Goal: Task Accomplishment & Management: Manage account settings

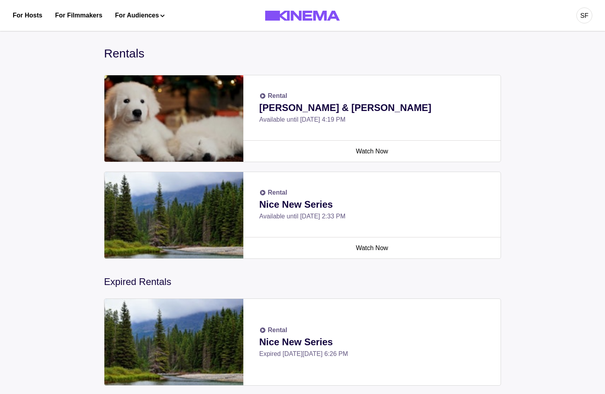
scroll to position [261, 0]
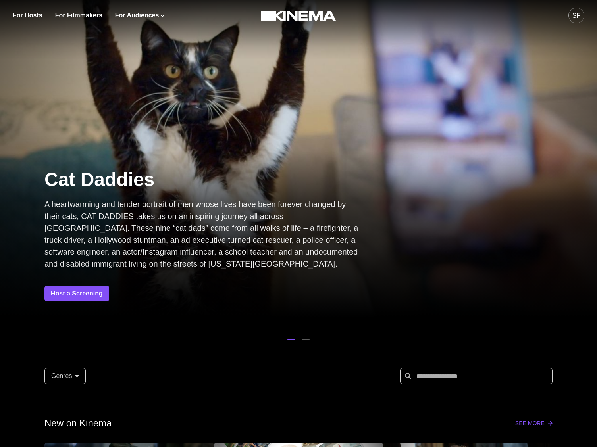
click at [569, 17] on div "SF" at bounding box center [576, 16] width 16 height 16
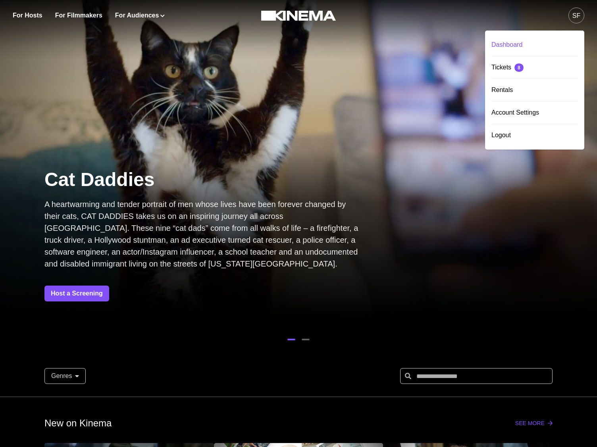
click at [500, 43] on div "Dashboard" at bounding box center [534, 45] width 87 height 22
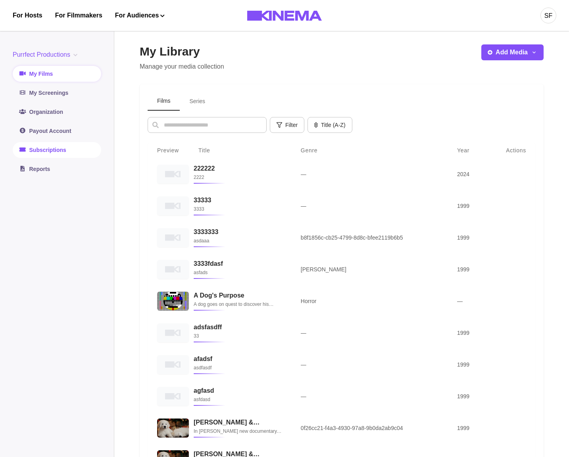
click at [51, 146] on link "Subscriptions" at bounding box center [57, 150] width 88 height 16
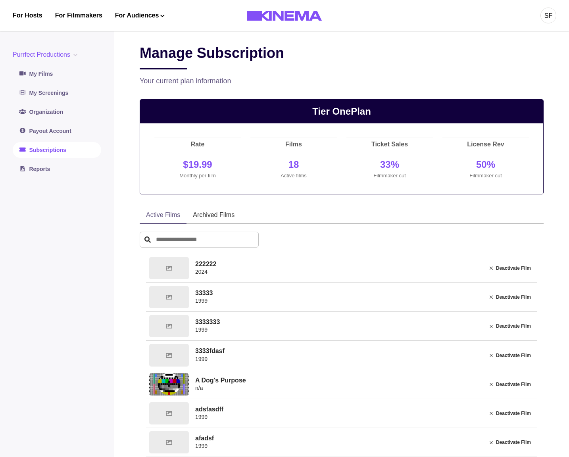
click at [47, 154] on link "Subscriptions" at bounding box center [57, 150] width 88 height 16
click at [48, 172] on link "Reports" at bounding box center [57, 169] width 88 height 16
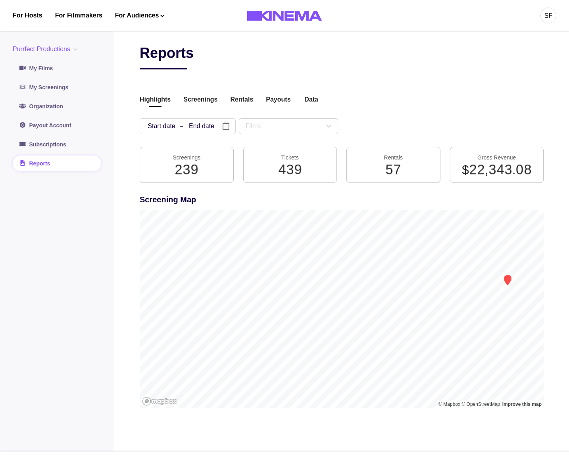
drag, startPoint x: 235, startPoint y: 78, endPoint x: 196, endPoint y: 92, distance: 41.3
click at [234, 78] on div "Reports Highlights Screenings Rentals Payouts Data Beta Contact us for audience…" at bounding box center [342, 231] width 404 height 375
click at [176, 100] on div "Highlights Screenings Rentals Payouts Data Beta Contact us for audience locatio…" at bounding box center [342, 100] width 404 height 11
drag, startPoint x: 186, startPoint y: 100, endPoint x: 211, endPoint y: 99, distance: 25.4
click at [187, 100] on button "Screenings" at bounding box center [200, 100] width 34 height 11
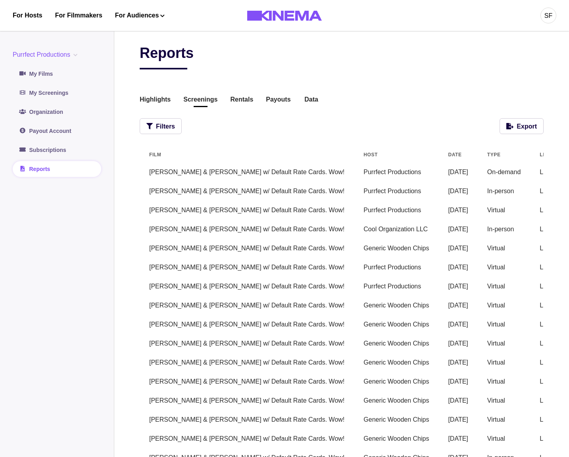
drag, startPoint x: 383, startPoint y: 300, endPoint x: 380, endPoint y: 298, distance: 4.2
click at [381, 298] on tbody "Allan & Suzi w/ Default Rate Cards. Wow! Purrfect Productions 09/25/2025 On-dem…" at bounding box center [521, 448] width 763 height 571
drag, startPoint x: 334, startPoint y: 137, endPoint x: 365, endPoint y: 170, distance: 44.6
click at [330, 146] on div "Reports Highlights Screenings Rentals Payouts Data Beta Contact us for audience…" at bounding box center [342, 404] width 404 height 721
drag, startPoint x: 184, startPoint y: 119, endPoint x: 173, endPoint y: 113, distance: 13.0
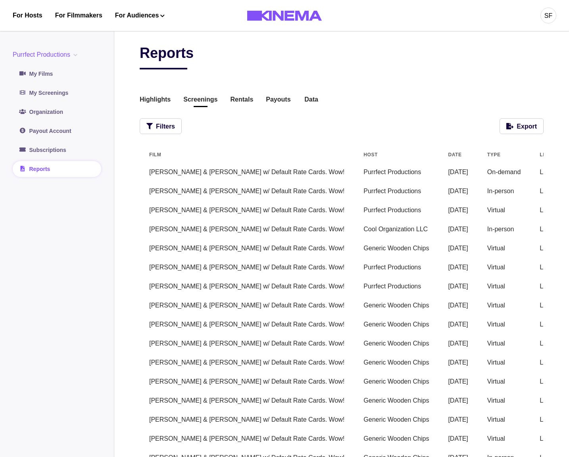
click at [182, 119] on div "Filters Export" at bounding box center [342, 126] width 404 height 16
click at [155, 101] on button "Highlights" at bounding box center [155, 100] width 31 height 11
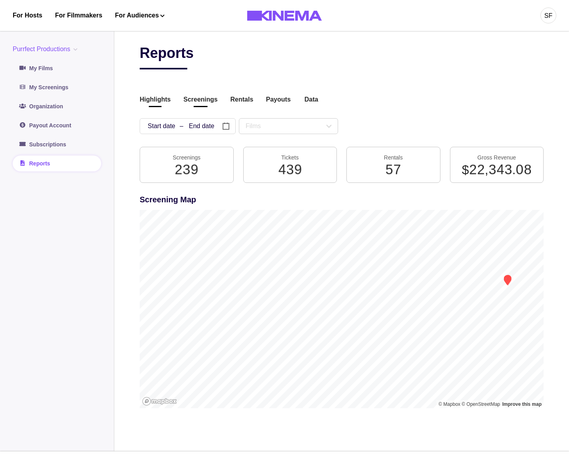
click at [198, 101] on button "Screenings" at bounding box center [200, 100] width 34 height 11
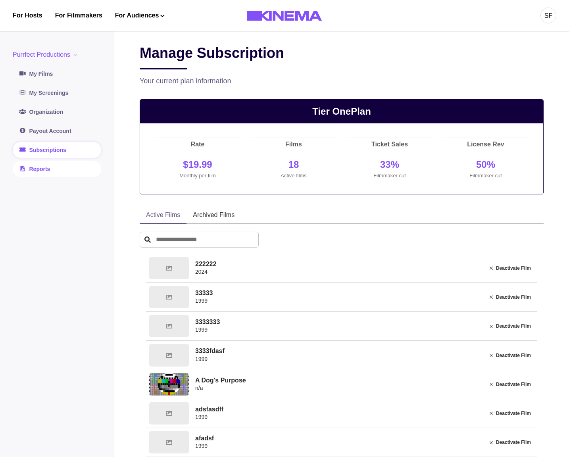
click at [48, 169] on link "Reports" at bounding box center [57, 169] width 88 height 16
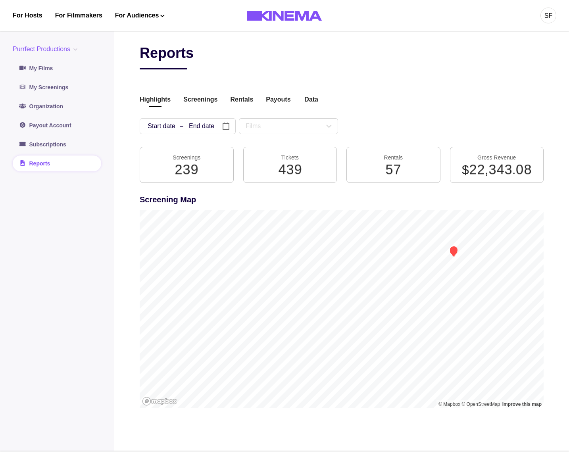
drag, startPoint x: 333, startPoint y: 290, endPoint x: 286, endPoint y: 281, distance: 47.7
click at [288, 293] on div at bounding box center [342, 309] width 404 height 198
click at [202, 102] on button "Screenings" at bounding box center [200, 100] width 34 height 11
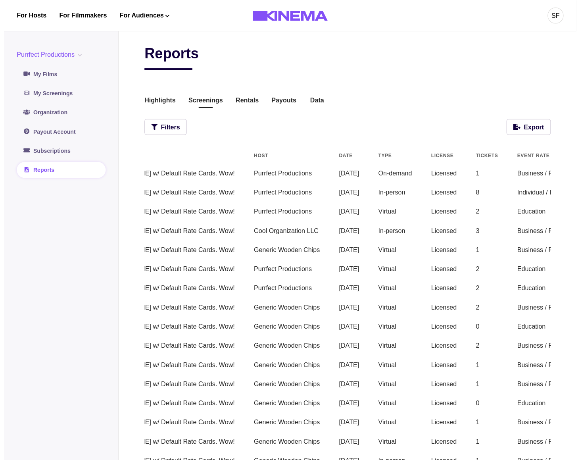
scroll to position [0, 305]
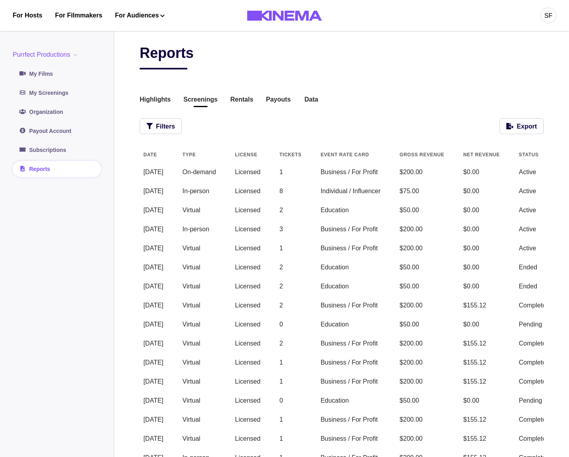
click at [559, 173] on td "View" at bounding box center [578, 172] width 39 height 19
click at [569, 173] on button "View" at bounding box center [578, 172] width 18 height 10
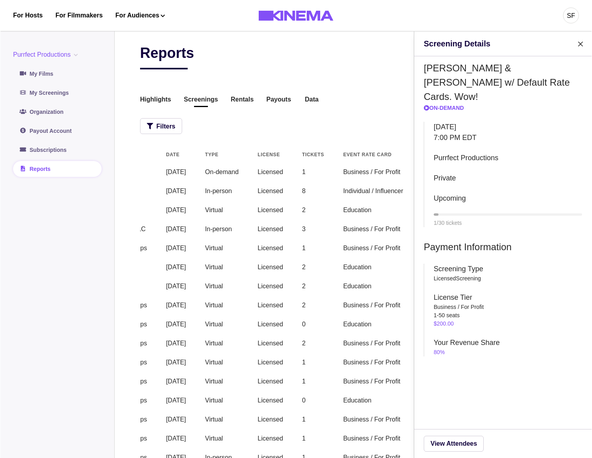
scroll to position [0, 282]
drag, startPoint x: 255, startPoint y: 65, endPoint x: 167, endPoint y: 99, distance: 93.8
click at [254, 65] on div "Screening Details Allan & Suzi w/ Default Rate Cards. Wow! On-Demand Thursday S…" at bounding box center [296, 229] width 592 height 458
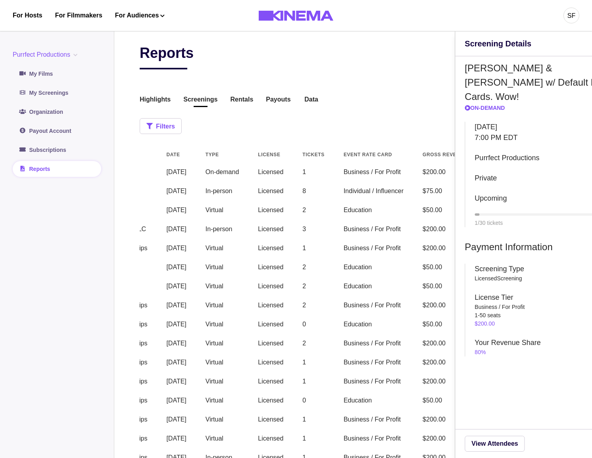
drag, startPoint x: 149, startPoint y: 110, endPoint x: 163, endPoint y: 121, distance: 18.3
click at [150, 110] on div "Reports Highlights Screenings Rentals Payouts Data Beta Contact us for audience…" at bounding box center [353, 404] width 427 height 721
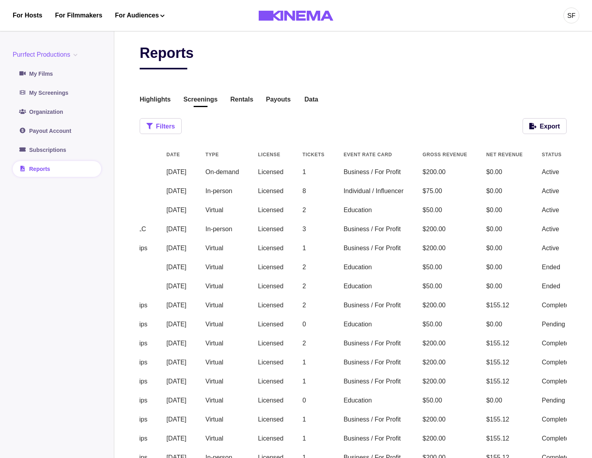
click at [167, 126] on button "Filters" at bounding box center [161, 126] width 42 height 16
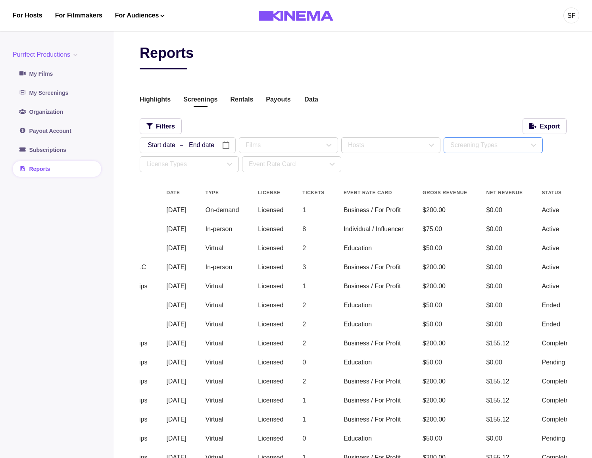
click at [475, 149] on div "Screening Types" at bounding box center [489, 145] width 79 height 10
click at [328, 162] on icon at bounding box center [332, 165] width 10 height 10
click at [276, 183] on div "Business / For Profit" at bounding box center [286, 185] width 57 height 10
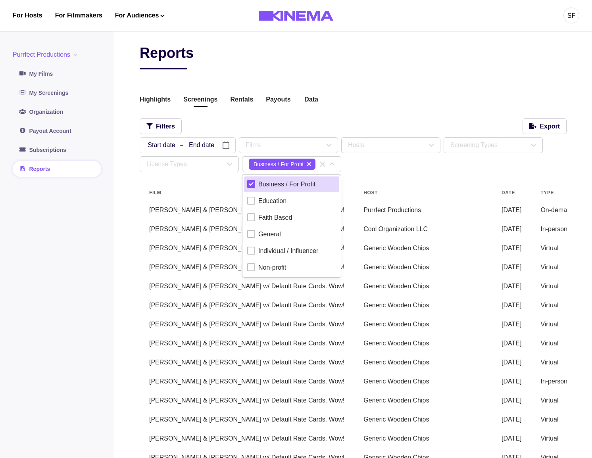
click at [397, 169] on div "/ / – / / « ‹ August 2025 › » Sun Mon Tue Wed Thu Fri Sat 27 28 29 30 31 1 2 3 …" at bounding box center [353, 154] width 427 height 35
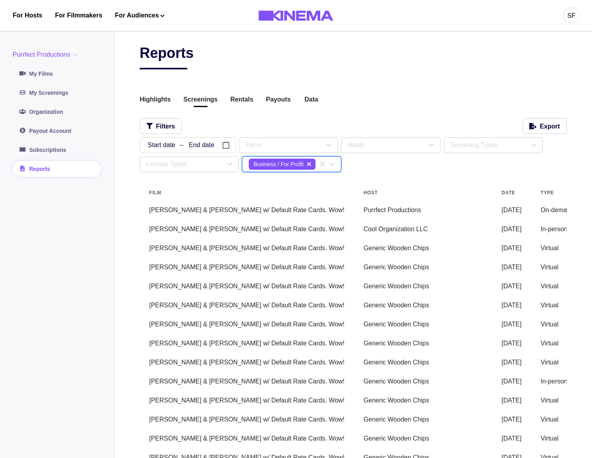
click at [321, 162] on icon "Clear Selected" at bounding box center [323, 165] width 10 height 10
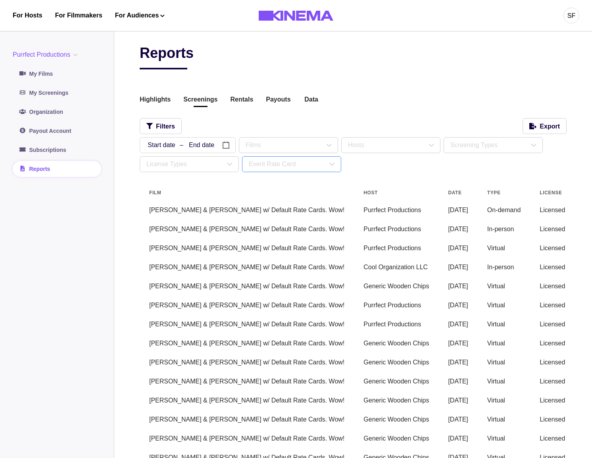
click at [308, 168] on div "Event Rate Card" at bounding box center [288, 165] width 79 height 10
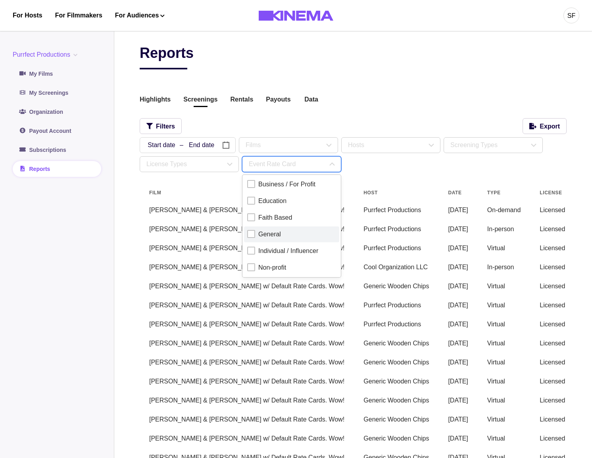
click at [261, 235] on div "General" at bounding box center [269, 235] width 23 height 10
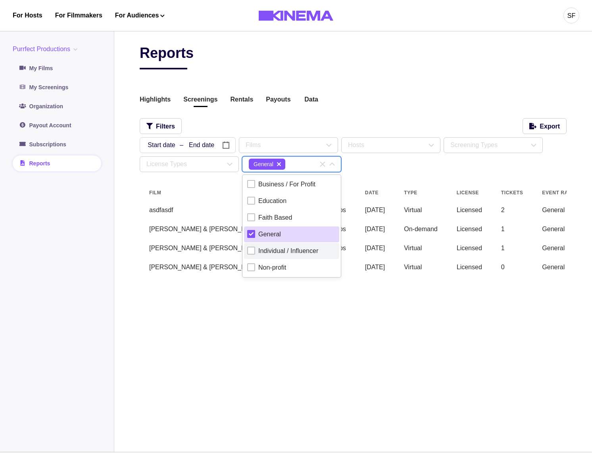
drag, startPoint x: 265, startPoint y: 263, endPoint x: 265, endPoint y: 256, distance: 7.2
click at [265, 263] on div "Non-profit" at bounding box center [272, 268] width 28 height 10
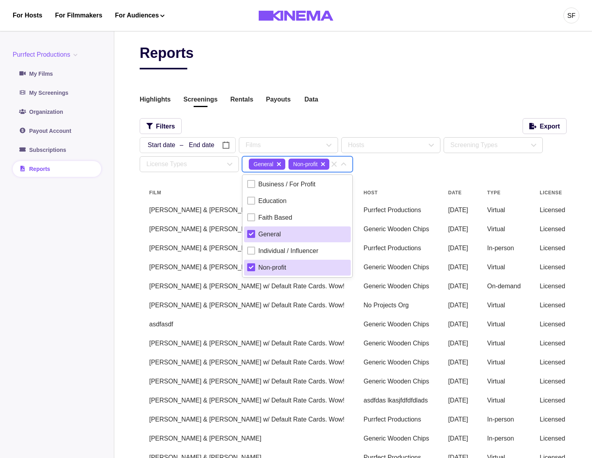
click at [265, 236] on div "General" at bounding box center [269, 235] width 23 height 10
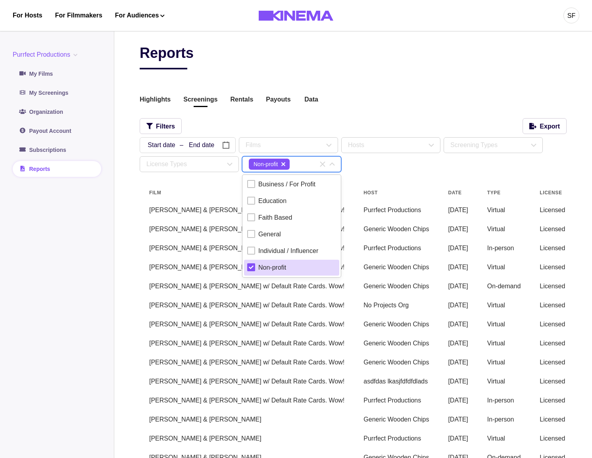
drag, startPoint x: 249, startPoint y: 268, endPoint x: 258, endPoint y: 262, distance: 11.3
click at [249, 269] on icon at bounding box center [251, 267] width 5 height 5
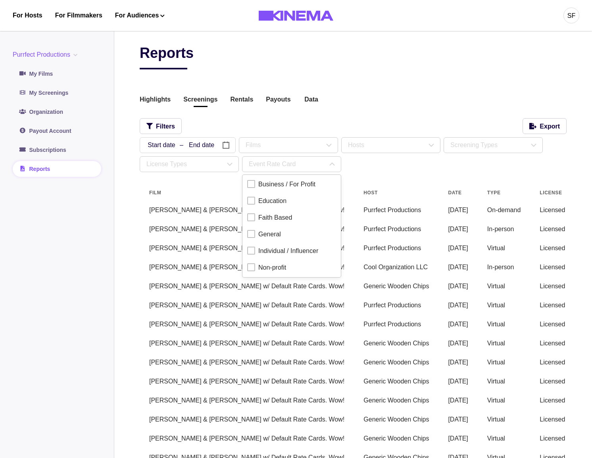
click at [406, 169] on div "/ / – / / « ‹ August 2025 › » Sun Mon Tue Wed Thu Fri Sat 27 28 29 30 31 1 2 3 …" at bounding box center [353, 154] width 427 height 35
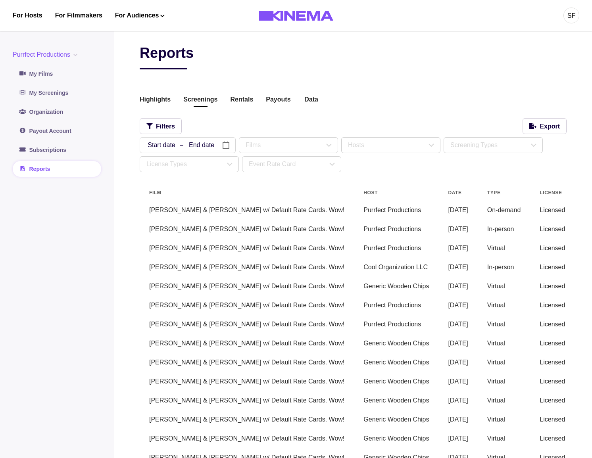
click at [517, 129] on div "Filters Export" at bounding box center [353, 126] width 427 height 16
click at [548, 125] on button "Export" at bounding box center [545, 126] width 44 height 16
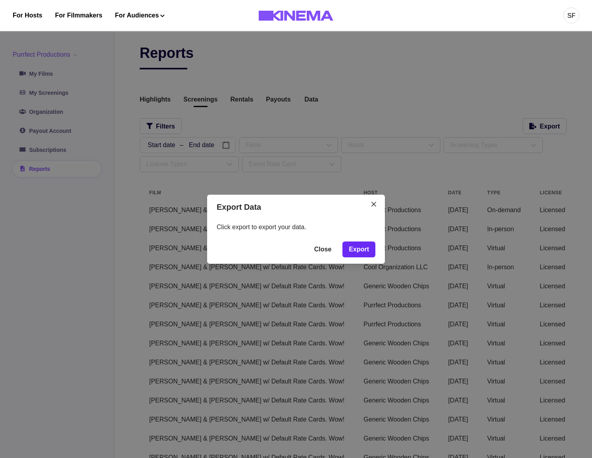
click at [354, 245] on button "Export" at bounding box center [358, 250] width 33 height 16
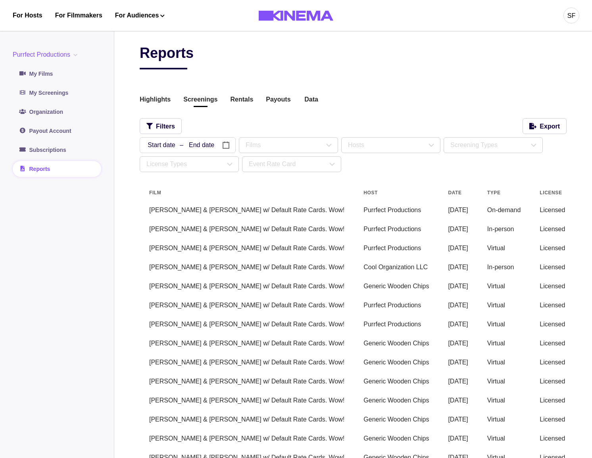
drag, startPoint x: 260, startPoint y: 115, endPoint x: 246, endPoint y: 107, distance: 15.5
click at [259, 115] on div "Reports Highlights Screenings Rentals Payouts Data Beta Contact us for audience…" at bounding box center [353, 424] width 427 height 760
click at [245, 99] on button "Rentals" at bounding box center [241, 100] width 23 height 11
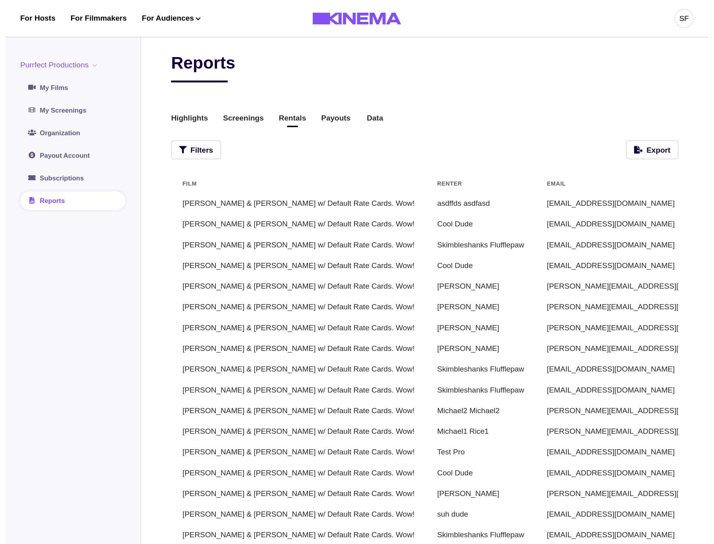
scroll to position [0, 71]
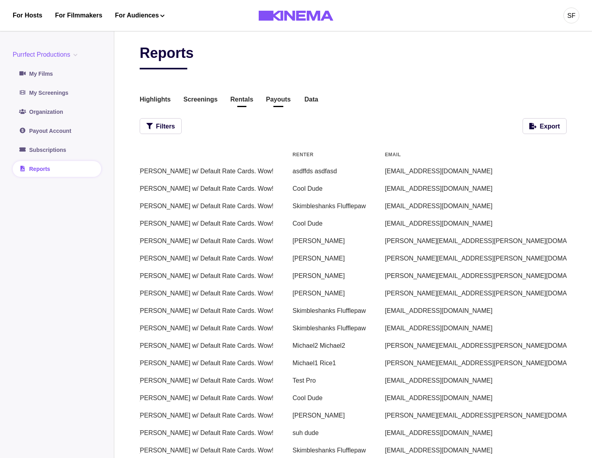
drag, startPoint x: 256, startPoint y: 97, endPoint x: 266, endPoint y: 99, distance: 10.9
click at [256, 97] on div "Highlights Screenings Rentals Payouts Data Beta Contact us for audience locatio…" at bounding box center [353, 100] width 427 height 11
click at [266, 99] on button "Payouts" at bounding box center [278, 100] width 25 height 11
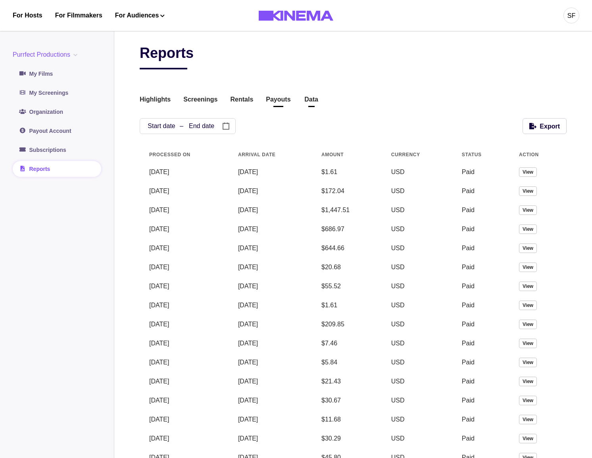
click at [304, 100] on button "Data" at bounding box center [312, 100] width 16 height 11
drag, startPoint x: 409, startPoint y: 56, endPoint x: 373, endPoint y: 97, distance: 54.8
click at [391, 75] on div "Reports Highlights Screenings Rentals Payouts Data Beta Contact us for audience…" at bounding box center [353, 404] width 427 height 721
click at [309, 97] on button "Data" at bounding box center [312, 100] width 16 height 11
drag, startPoint x: 321, startPoint y: 90, endPoint x: 327, endPoint y: 93, distance: 5.9
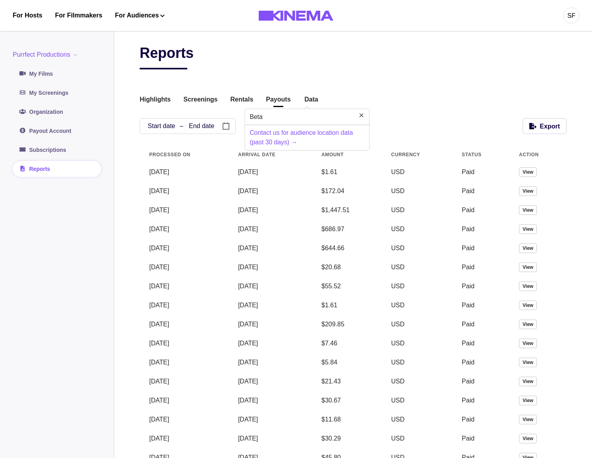
click at [321, 90] on div "Reports Highlights Screenings Rentals Payouts Data Beta Contact us for audience…" at bounding box center [353, 404] width 427 height 721
click at [206, 104] on button "Screenings" at bounding box center [200, 100] width 34 height 11
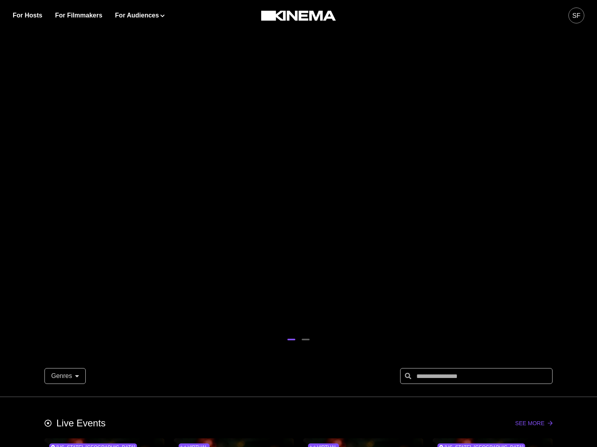
drag, startPoint x: 219, startPoint y: 83, endPoint x: 216, endPoint y: 88, distance: 5.0
click at [209, 87] on div at bounding box center [298, 158] width 597 height 317
